Goal: Entertainment & Leisure: Browse casually

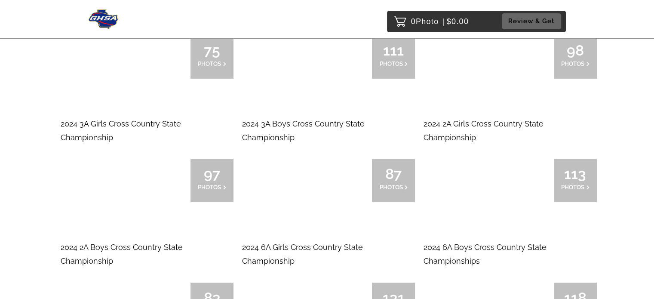
scroll to position [2838, 0]
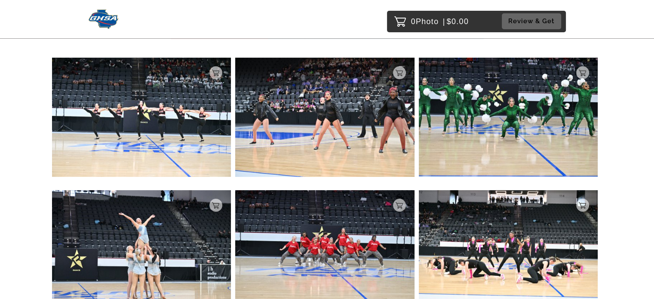
scroll to position [301, 0]
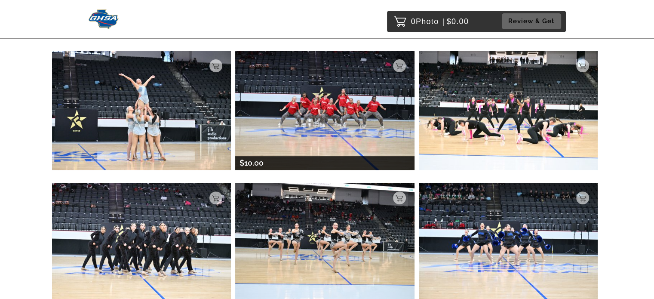
click at [337, 107] on img at bounding box center [324, 110] width 179 height 119
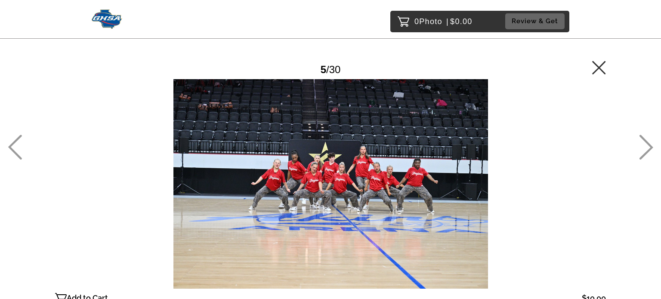
click at [601, 71] on icon at bounding box center [599, 68] width 14 height 14
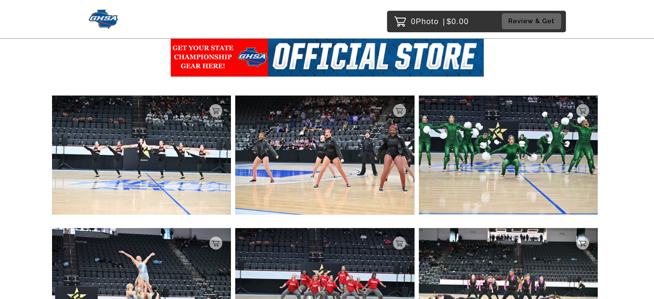
scroll to position [258, 0]
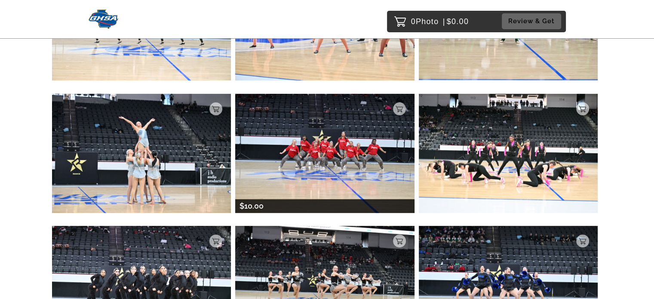
click at [297, 154] on img at bounding box center [324, 153] width 179 height 119
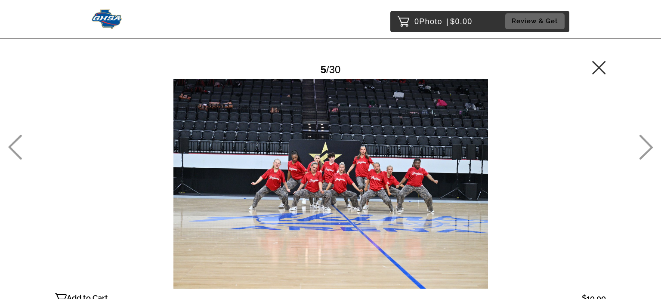
click at [588, 67] on div "5 / 30" at bounding box center [330, 69] width 550 height 19
click at [599, 69] on icon at bounding box center [599, 68] width 14 height 14
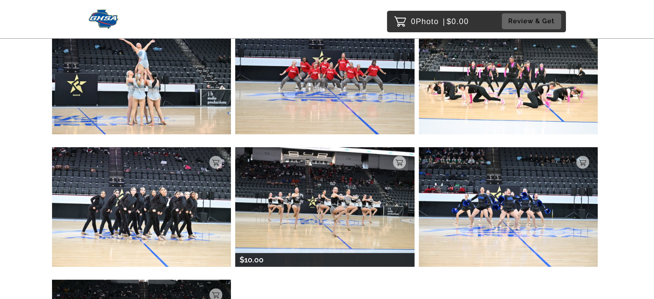
scroll to position [435, 0]
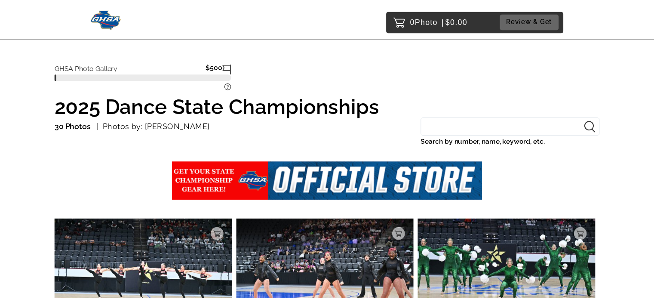
scroll to position [263, 0]
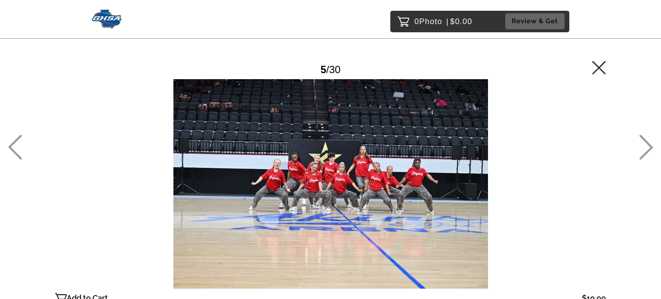
click at [603, 74] on link at bounding box center [599, 71] width 14 height 9
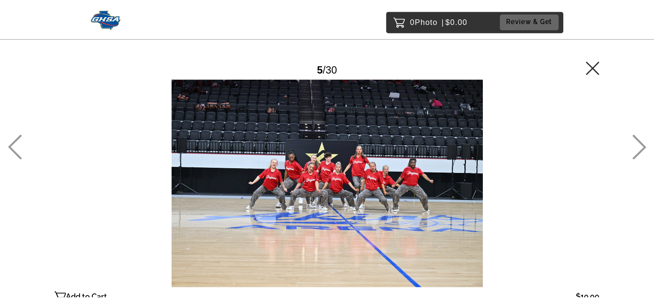
scroll to position [263, 0]
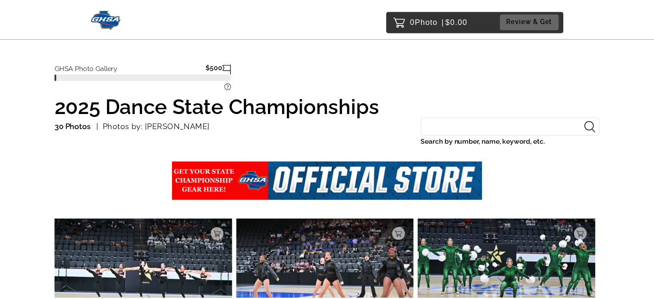
scroll to position [76, 0]
